Goal: Task Accomplishment & Management: Complete application form

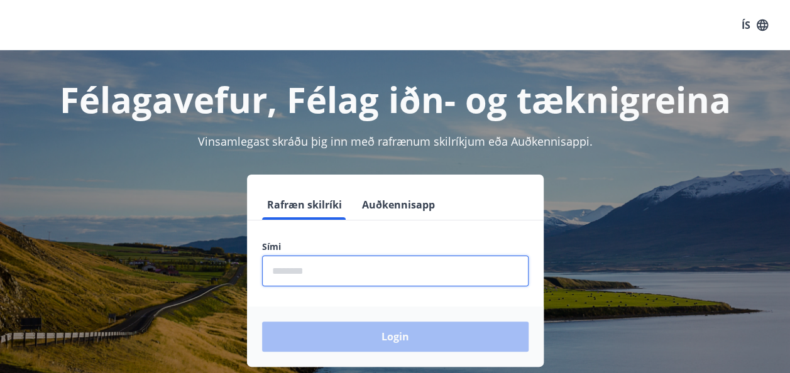
click at [374, 273] on input "phone" at bounding box center [395, 271] width 266 height 31
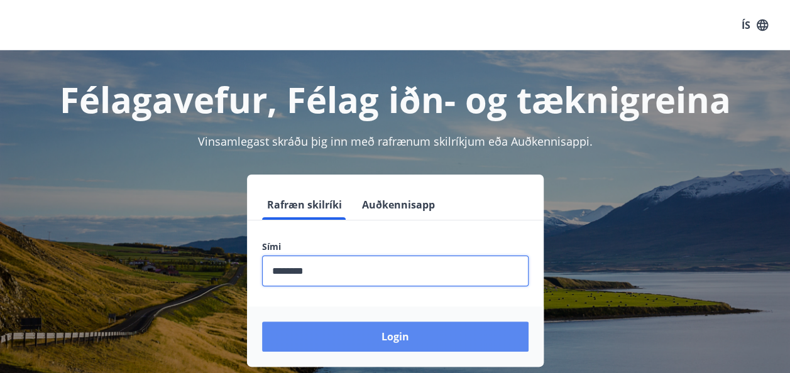
type input "********"
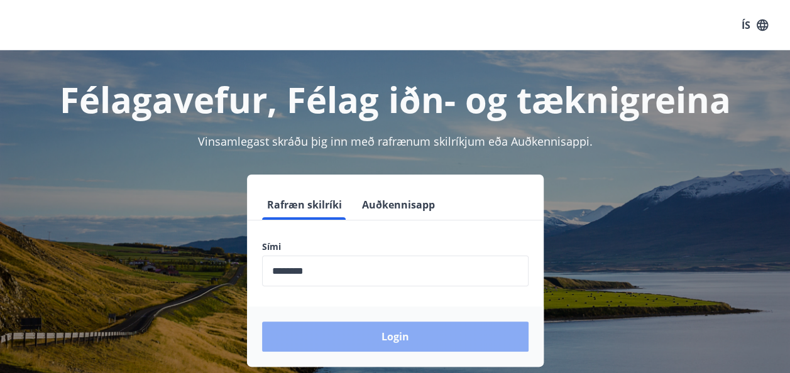
click at [410, 338] on button "Login" at bounding box center [395, 337] width 266 height 30
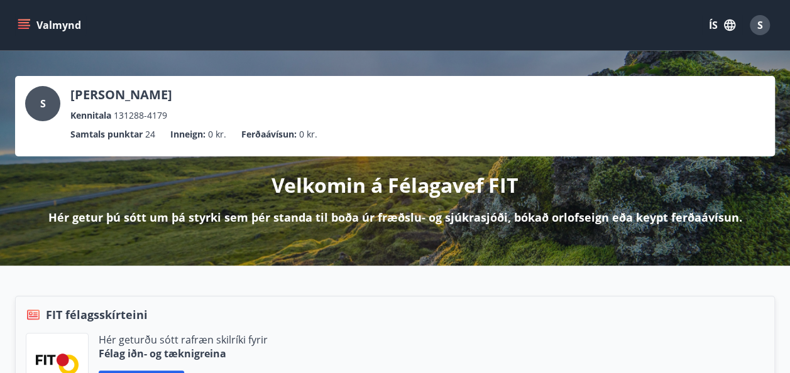
click at [23, 33] on button "Valmynd" at bounding box center [50, 25] width 71 height 23
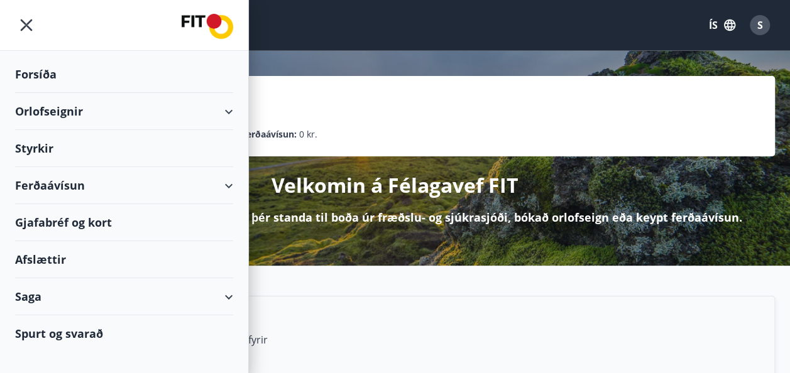
click at [44, 144] on div "Styrkir" at bounding box center [124, 148] width 218 height 37
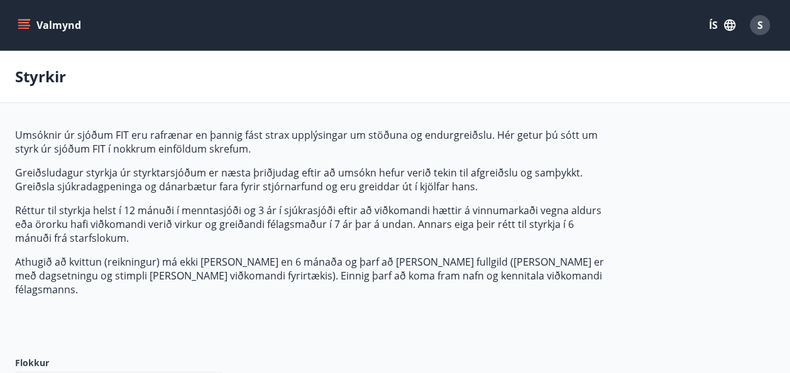
type input "***"
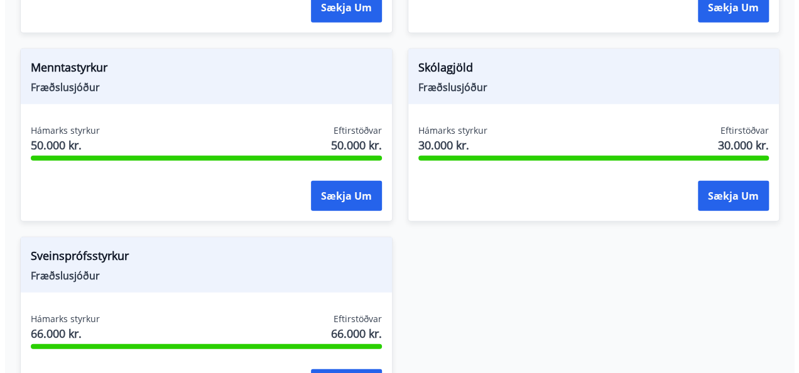
scroll to position [1504, 0]
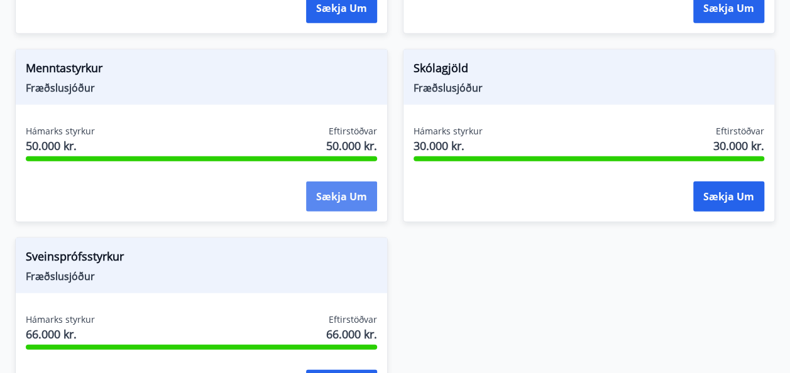
click at [348, 182] on button "Sækja um" at bounding box center [341, 197] width 71 height 30
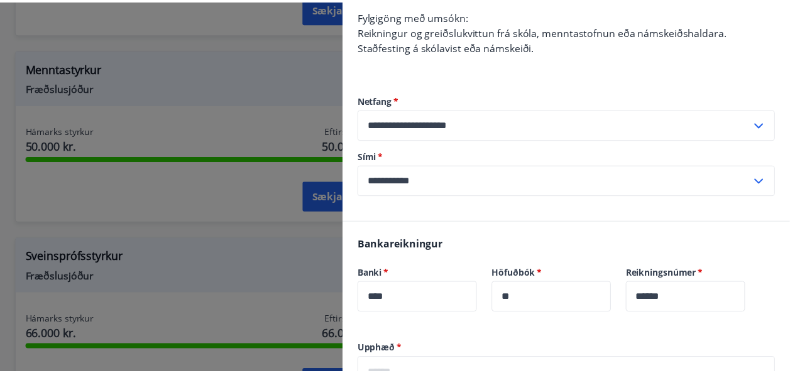
scroll to position [0, 0]
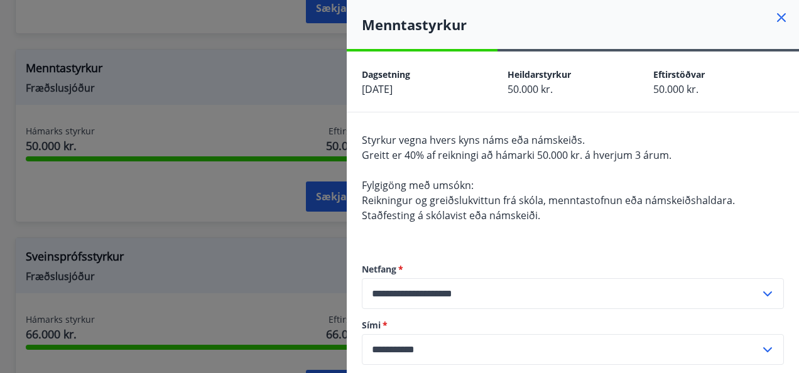
click at [779, 23] on icon at bounding box center [781, 17] width 15 height 15
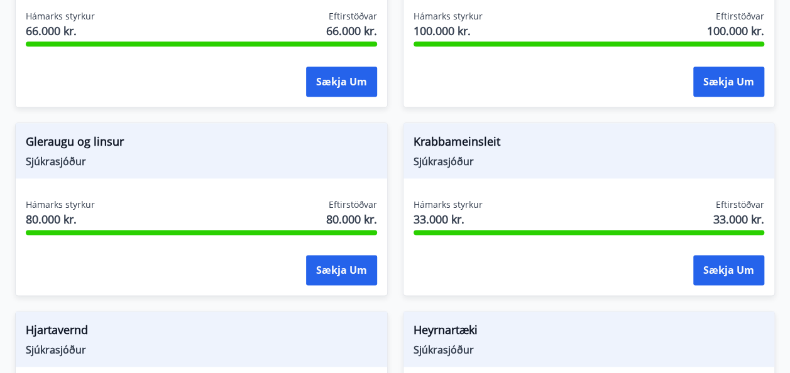
scroll to position [736, 0]
